Goal: Transaction & Acquisition: Purchase product/service

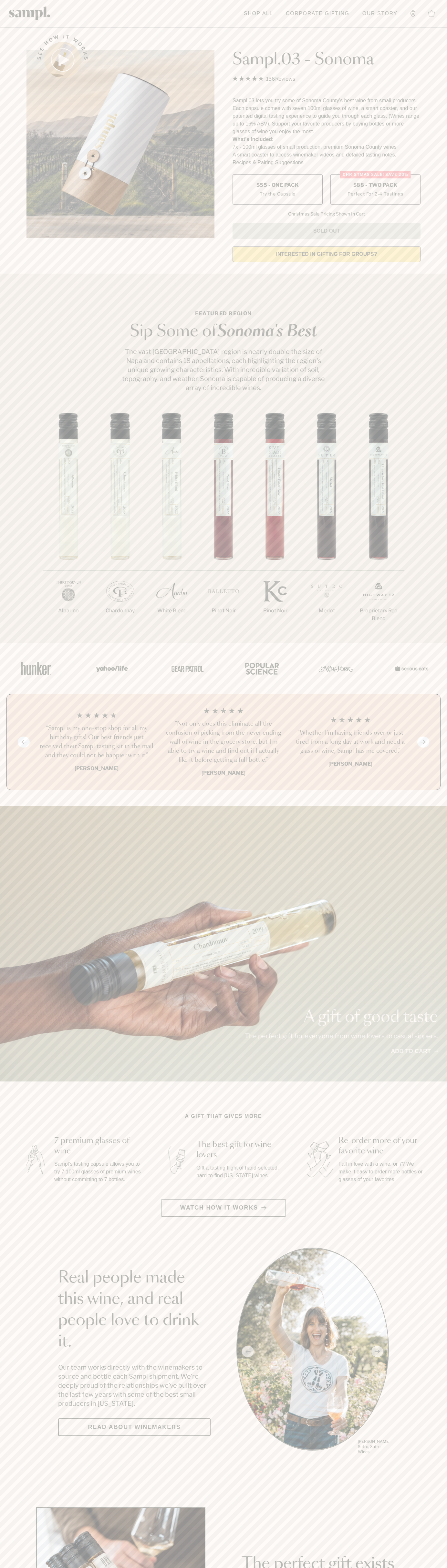
click at [375, 186] on span "$88 - Two Pack" at bounding box center [375, 185] width 44 height 7
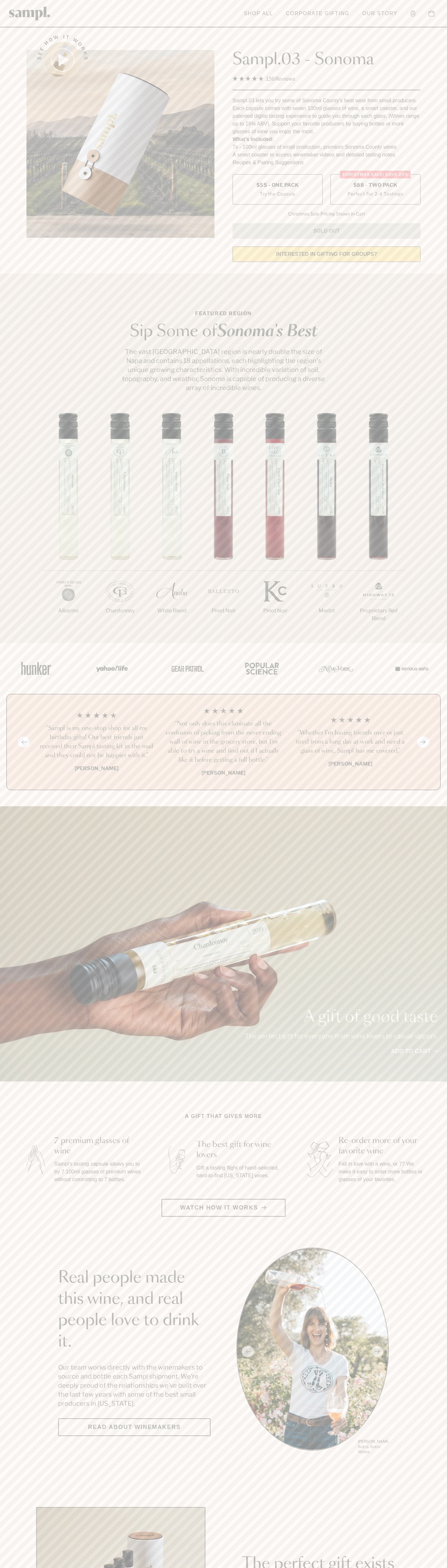
click at [224, 743] on h3 "“Not only does this eliminate all the confusion of picking from the never endin…" at bounding box center [223, 742] width 116 height 45
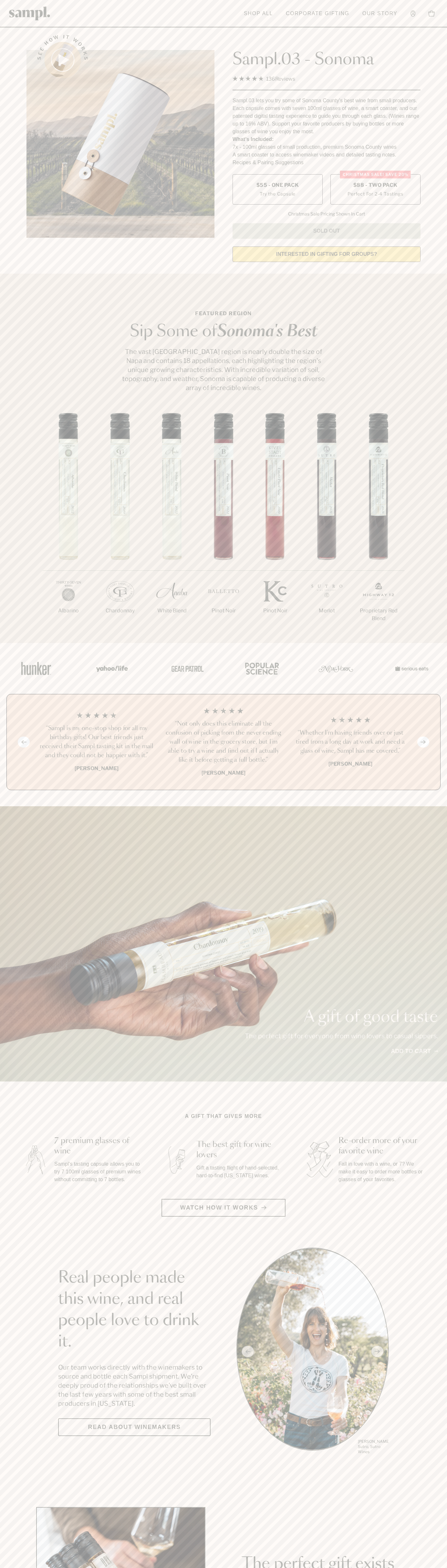
click at [243, 22] on header "Toggle navigation menu Shop All Corporate Gifting Our Story Account Story Shop …" at bounding box center [224, 13] width 447 height 27
click at [438, 775] on div "Previous slide Next slide “Not only does this eliminate all the confusion of pi…" at bounding box center [224, 742] width 434 height 96
click at [55, 1567] on html "Skip to main content Toggle navigation menu Shop All Corporate Gifting Our Stor…" at bounding box center [224, 1513] width 447 height 3026
click at [2, 1156] on section "A gift that gives more 7 premium glasses of wine Sampl's tasting capsule allows…" at bounding box center [224, 1164] width 447 height 104
click at [375, 186] on span "$88 - Two Pack" at bounding box center [375, 185] width 44 height 7
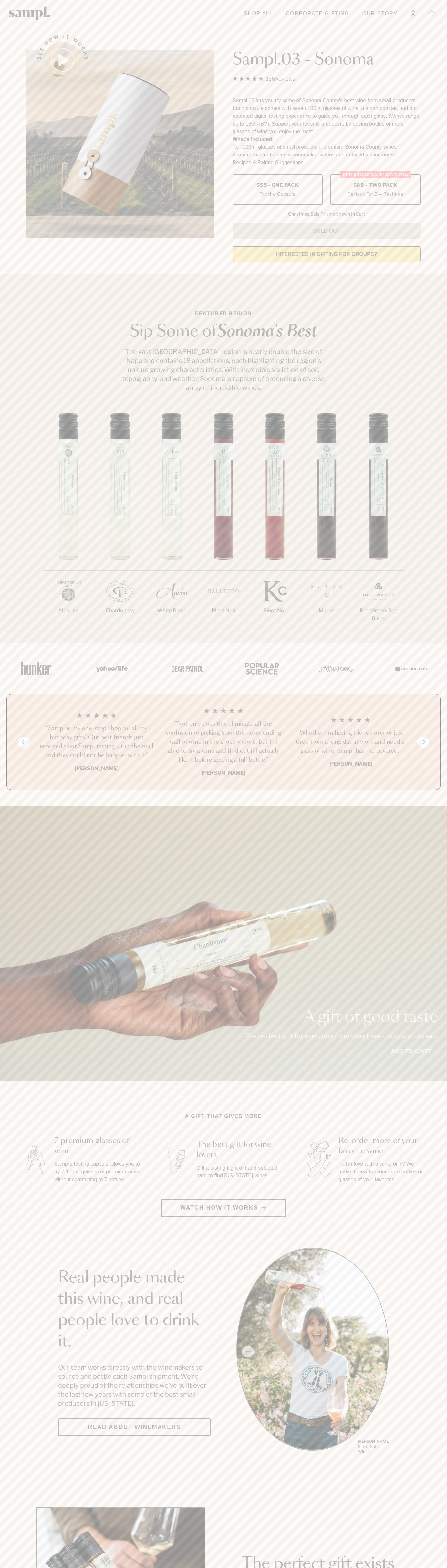
click at [224, 743] on h3 "“Not only does this eliminate all the confusion of picking from the never endin…" at bounding box center [223, 742] width 116 height 45
